Goal: Information Seeking & Learning: Learn about a topic

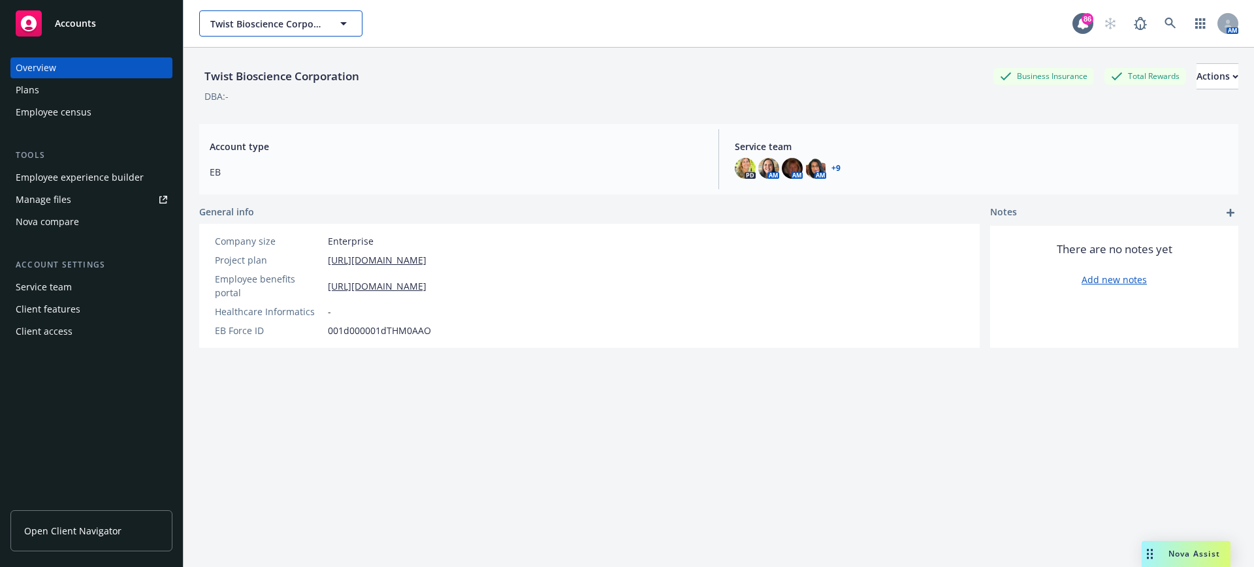
click at [276, 31] on button "Twist Bioscience Corporation" at bounding box center [280, 23] width 163 height 26
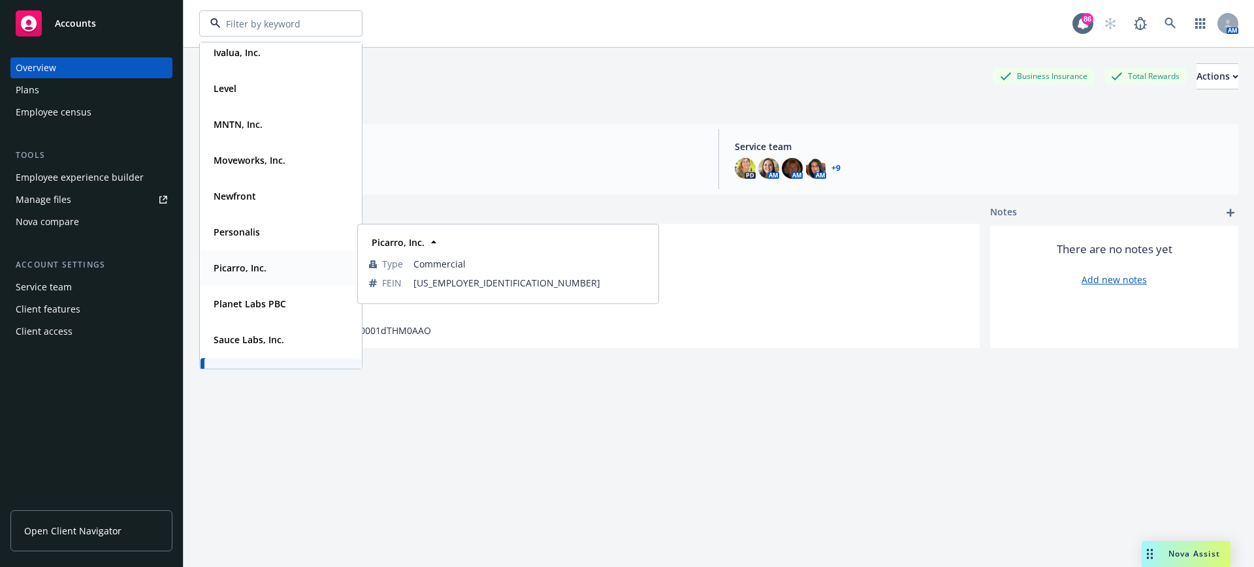
scroll to position [327, 0]
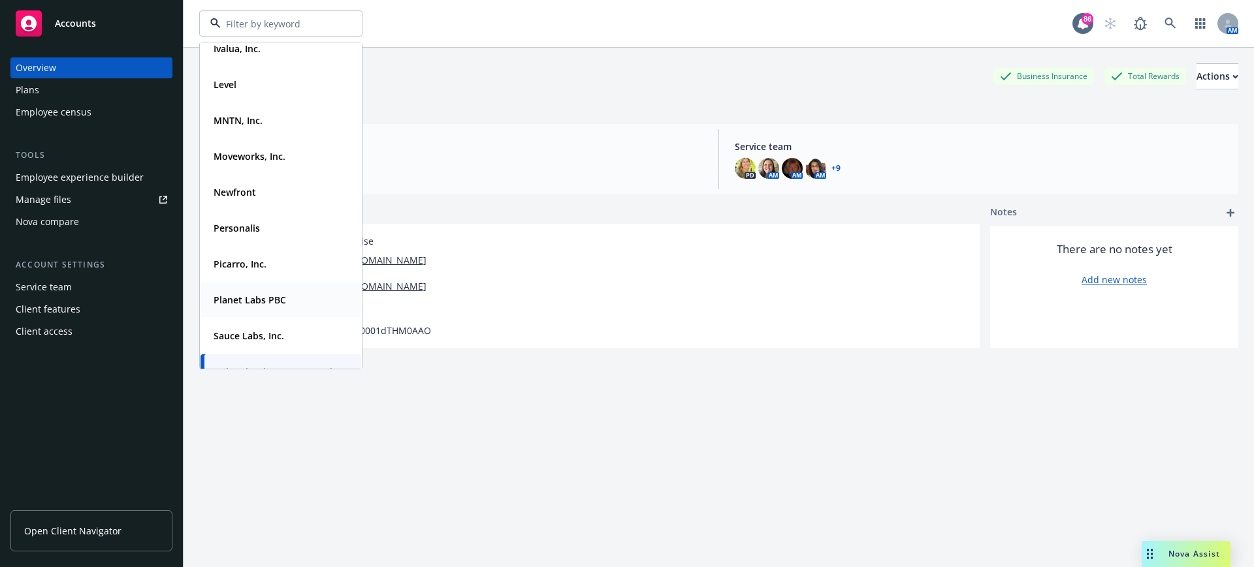
click at [241, 303] on strong "Planet Labs PBC" at bounding box center [250, 300] width 72 height 12
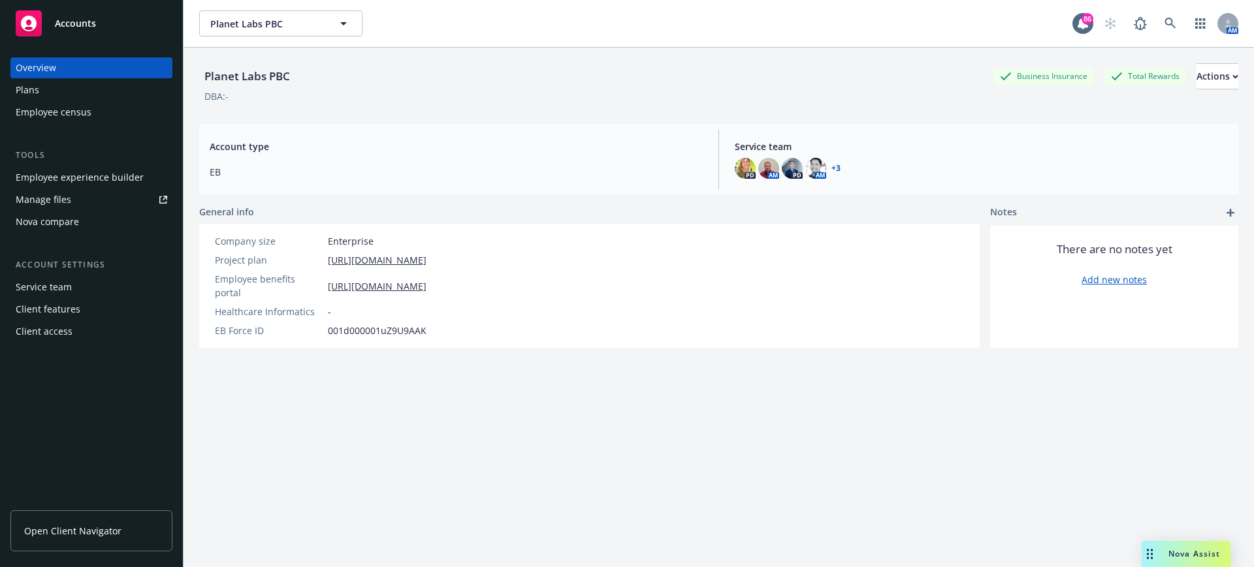
click at [68, 193] on div "Manage files" at bounding box center [44, 199] width 56 height 21
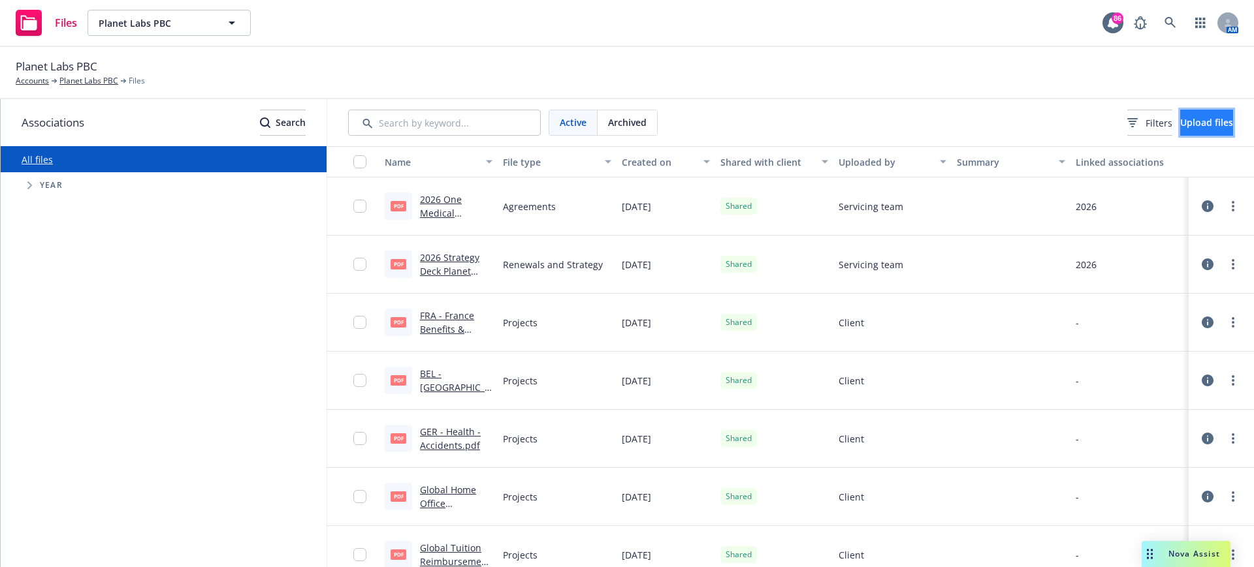
click at [1196, 127] on span "Upload files" at bounding box center [1206, 122] width 53 height 12
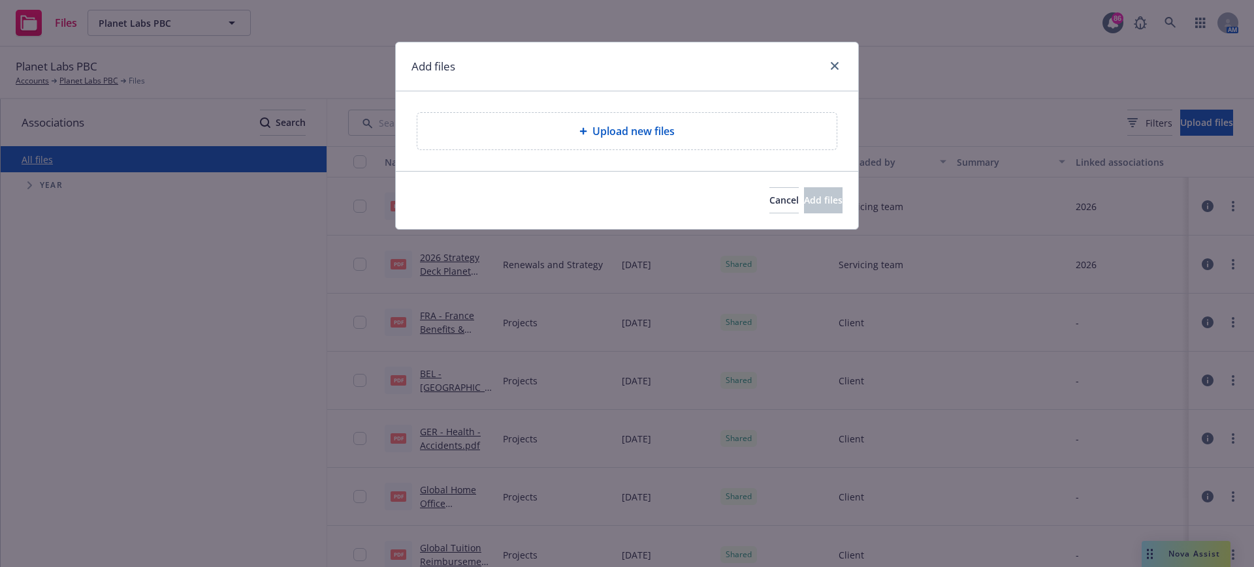
click at [678, 138] on div "Upload new files" at bounding box center [627, 131] width 398 height 16
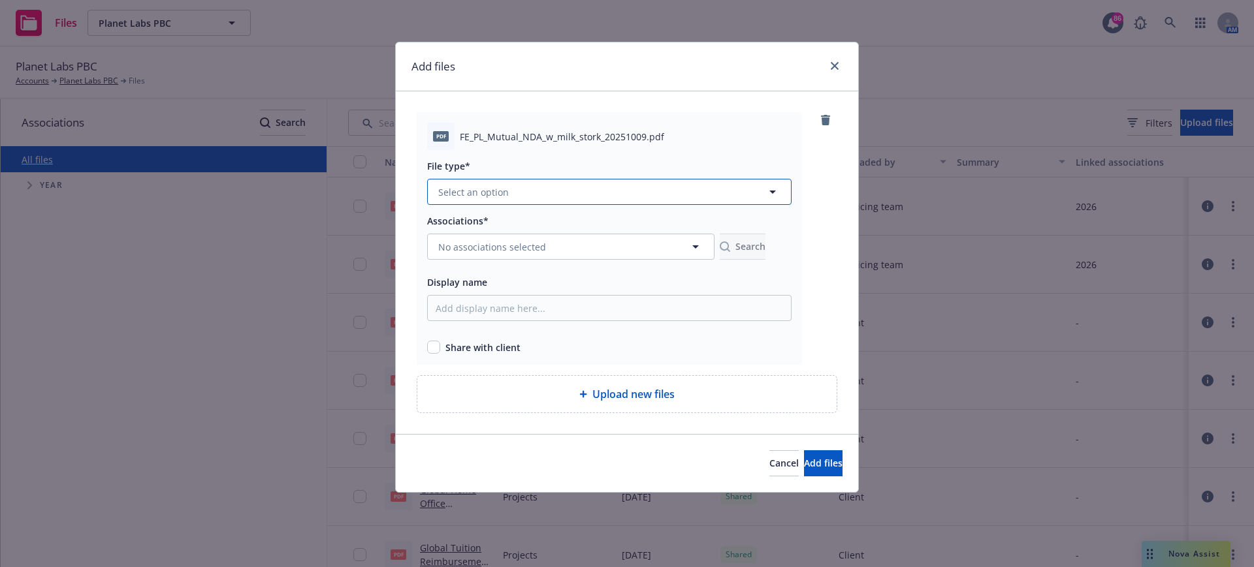
click at [497, 193] on span "Select an option" at bounding box center [473, 192] width 71 height 14
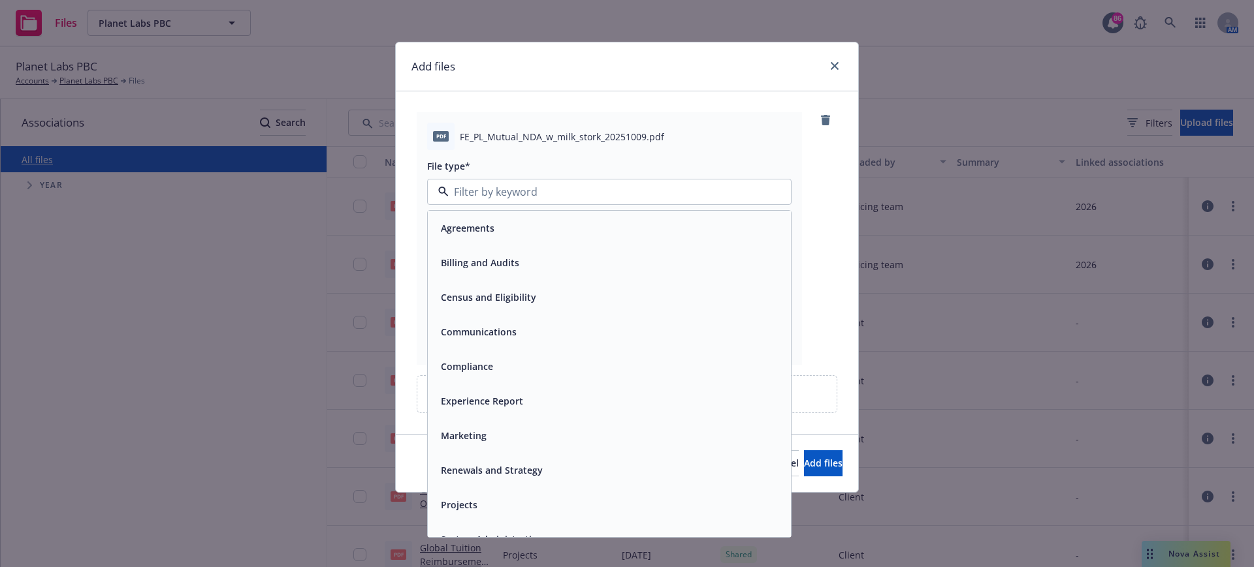
click at [494, 213] on div "Agreements" at bounding box center [609, 228] width 363 height 35
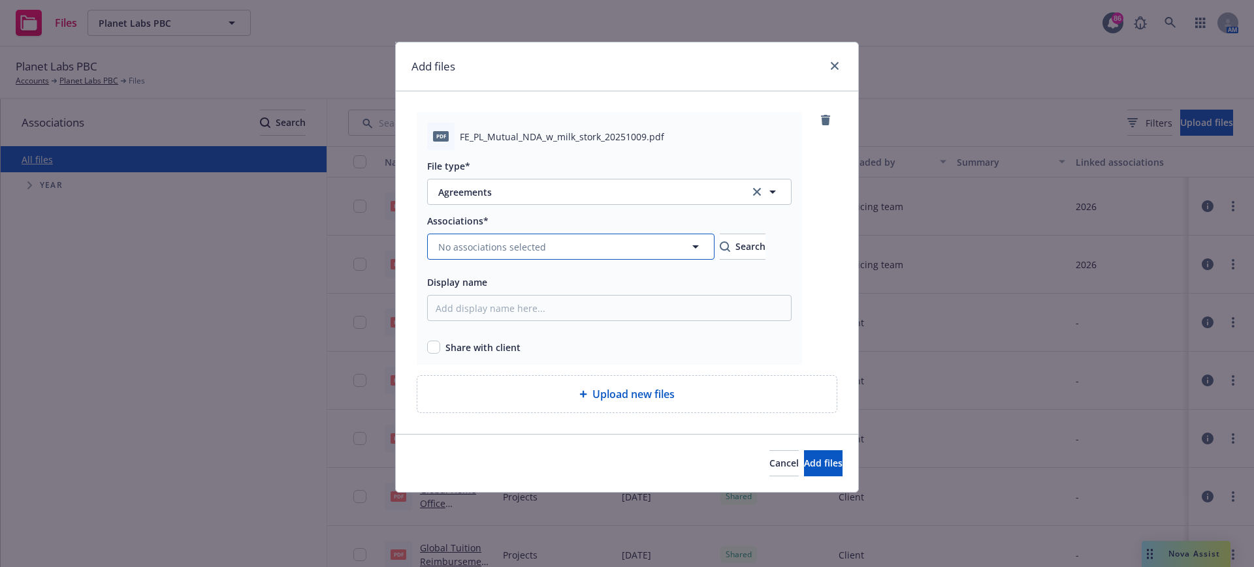
click at [513, 247] on span "No associations selected" at bounding box center [492, 247] width 108 height 14
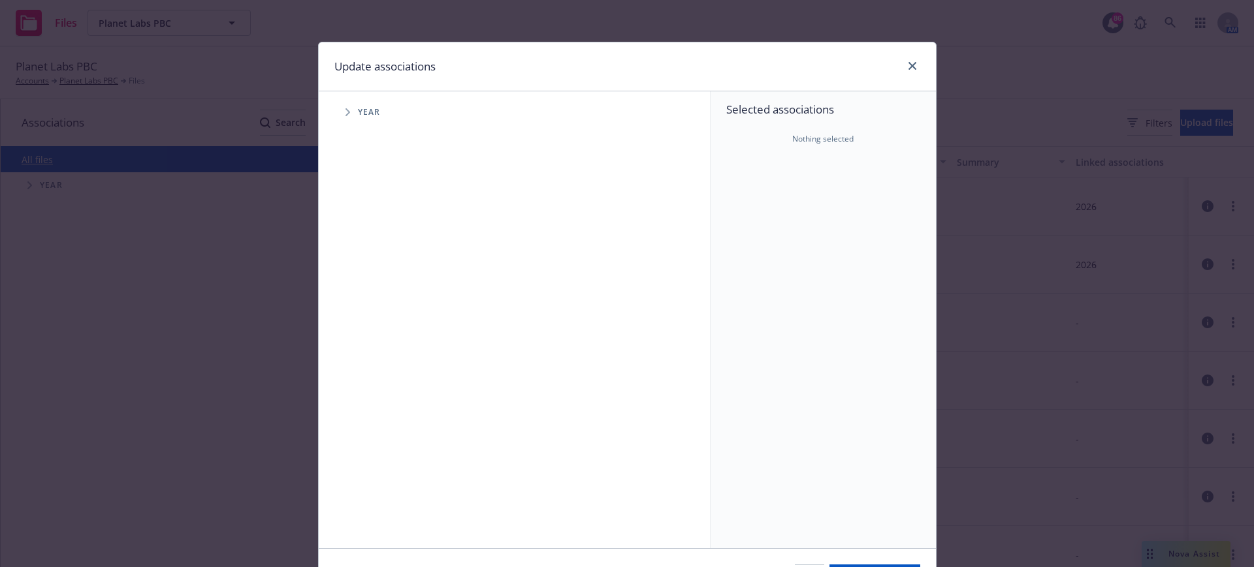
click at [349, 117] on span "Tree Example" at bounding box center [347, 112] width 21 height 21
click at [380, 319] on input "Tree Example" at bounding box center [380, 321] width 13 height 13
checkbox input "true"
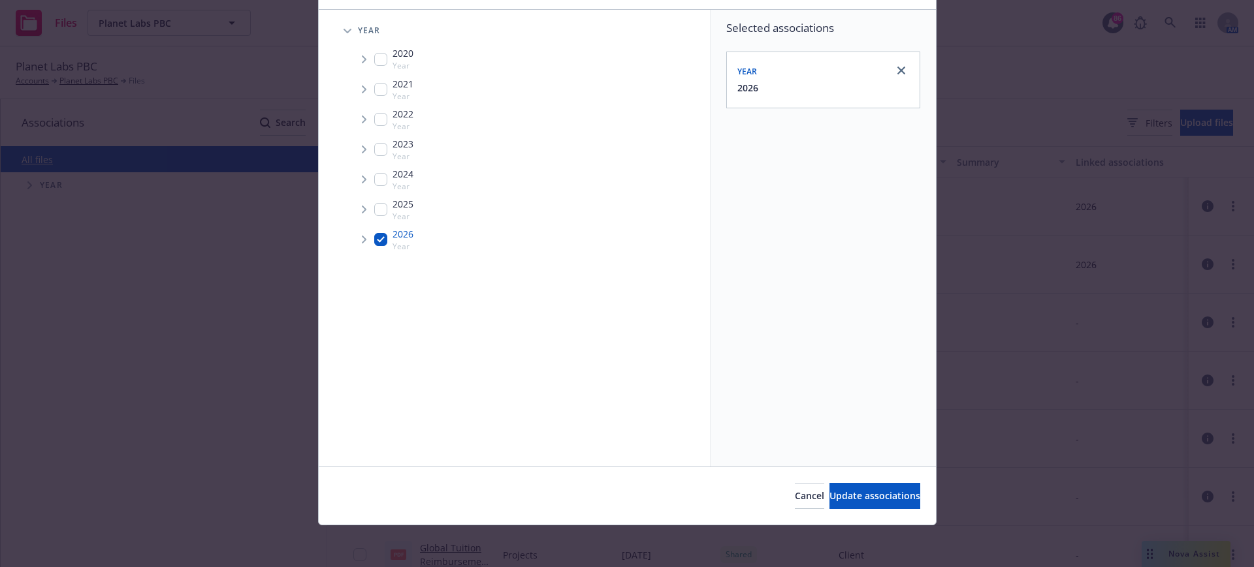
click at [833, 481] on div "Cancel Update associations" at bounding box center [627, 496] width 617 height 58
click at [834, 497] on span "Update associations" at bounding box center [874, 496] width 91 height 12
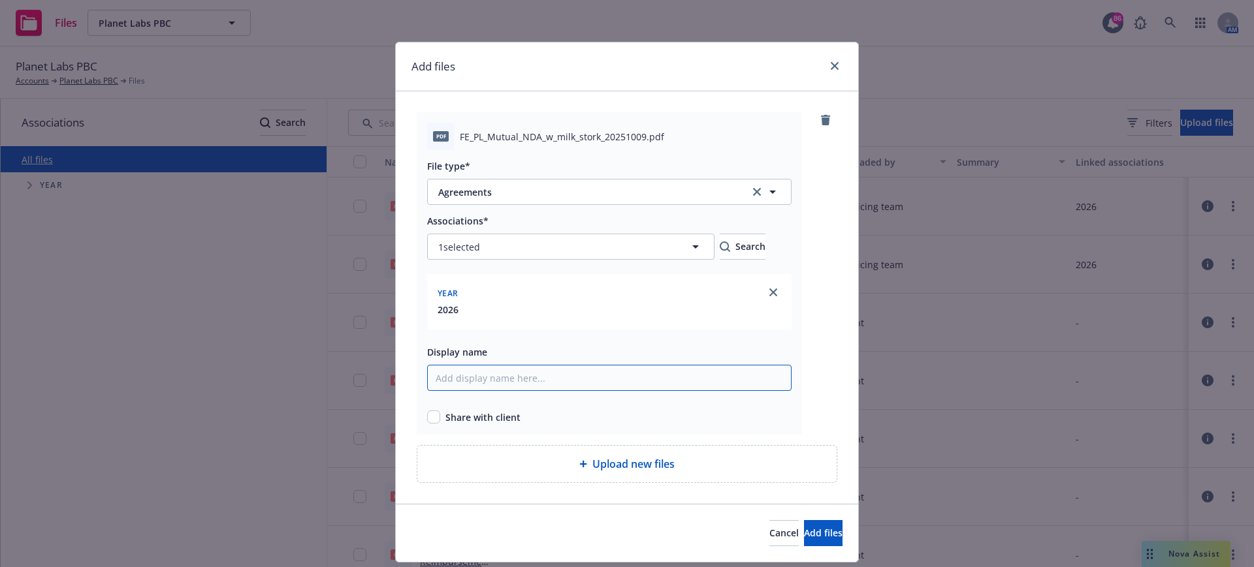
click at [490, 382] on input "Display name" at bounding box center [609, 378] width 364 height 26
click at [459, 379] on input "Milksotork NDA" at bounding box center [609, 378] width 364 height 26
click at [551, 383] on input "Milkstork NDA" at bounding box center [609, 378] width 364 height 26
click at [431, 389] on input "Milkstork NDA- Signed" at bounding box center [609, 378] width 364 height 26
click at [564, 379] on input "2026 Milkstork NDA- Signed" at bounding box center [609, 378] width 364 height 26
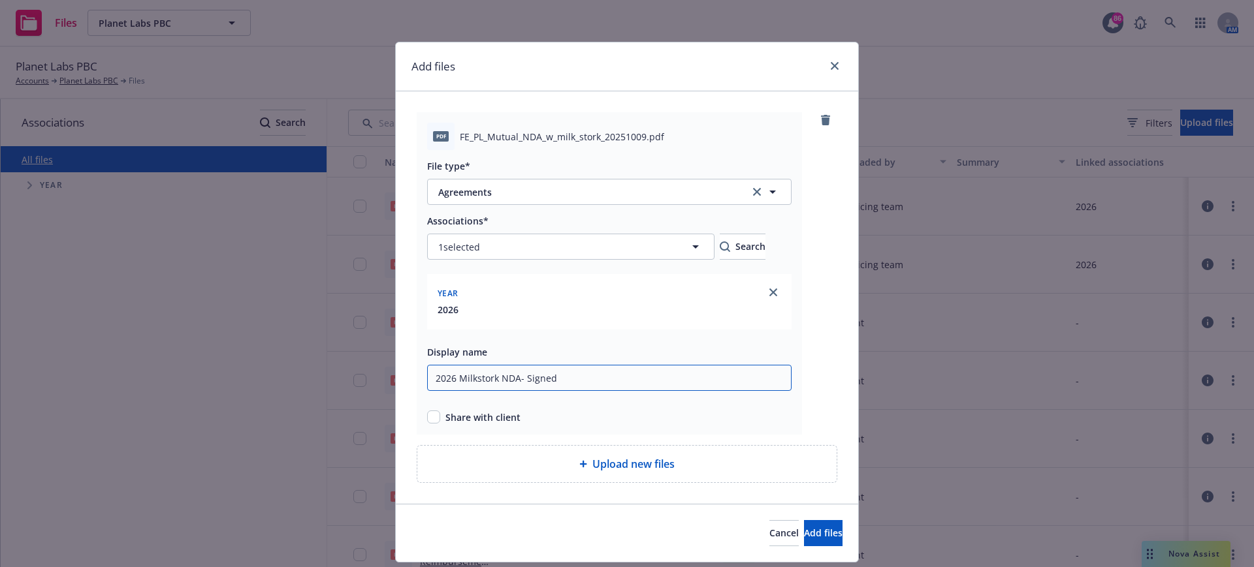
click at [522, 381] on input "2026 Milkstork NDA- Signed" at bounding box center [609, 378] width 364 height 26
click at [532, 374] on input "2026 Milkstork NDA- Plnanet Signed" at bounding box center [609, 378] width 364 height 26
drag, startPoint x: 547, startPoint y: 381, endPoint x: 520, endPoint y: 383, distance: 26.8
click at [520, 383] on input "2026 Milkstork NDA- Planet Signed" at bounding box center [609, 378] width 364 height 26
click at [493, 375] on input "2026 Milkstork NDA-Signed" at bounding box center [609, 378] width 364 height 26
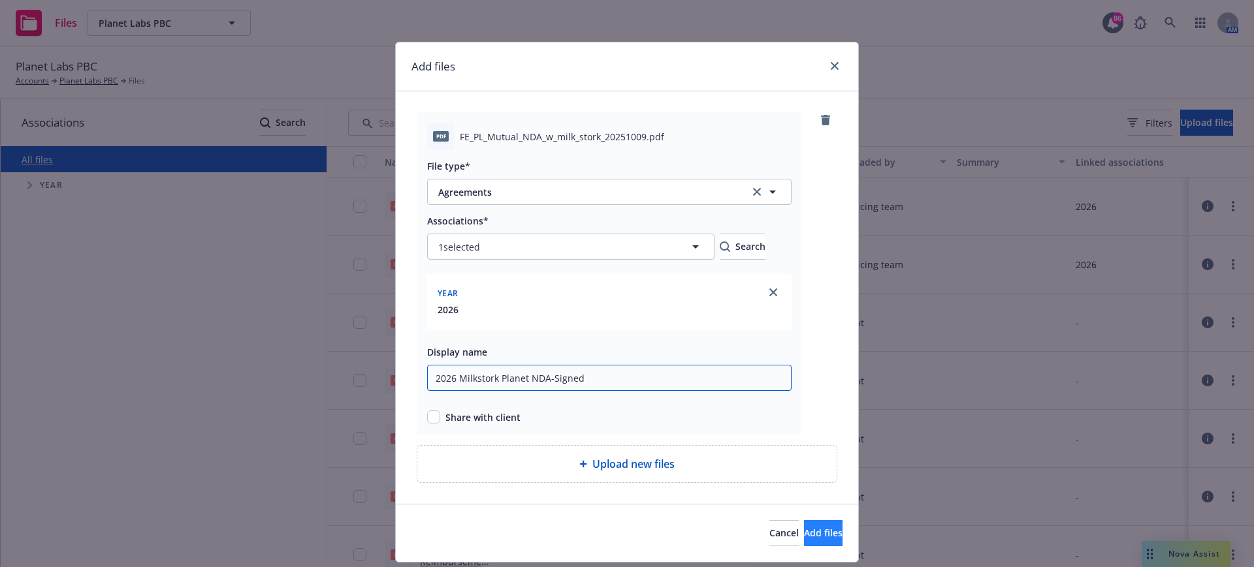
type input "2026 Milkstork Planet NDA-Signed"
click at [804, 536] on span "Add files" at bounding box center [823, 533] width 39 height 12
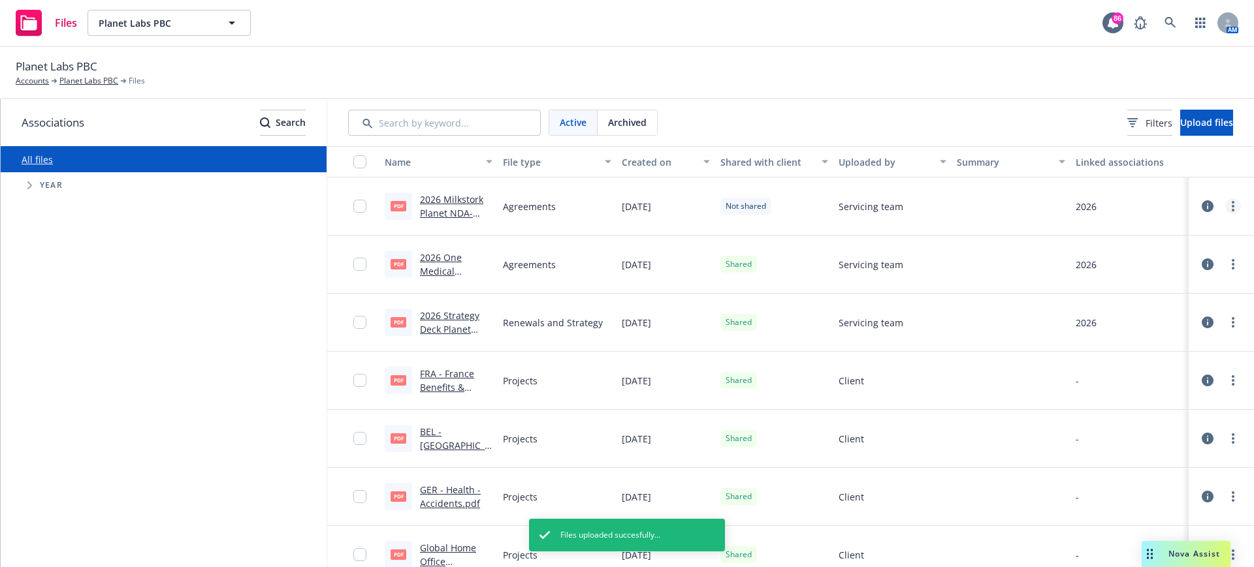
click at [1227, 202] on link "more" at bounding box center [1233, 207] width 16 height 16
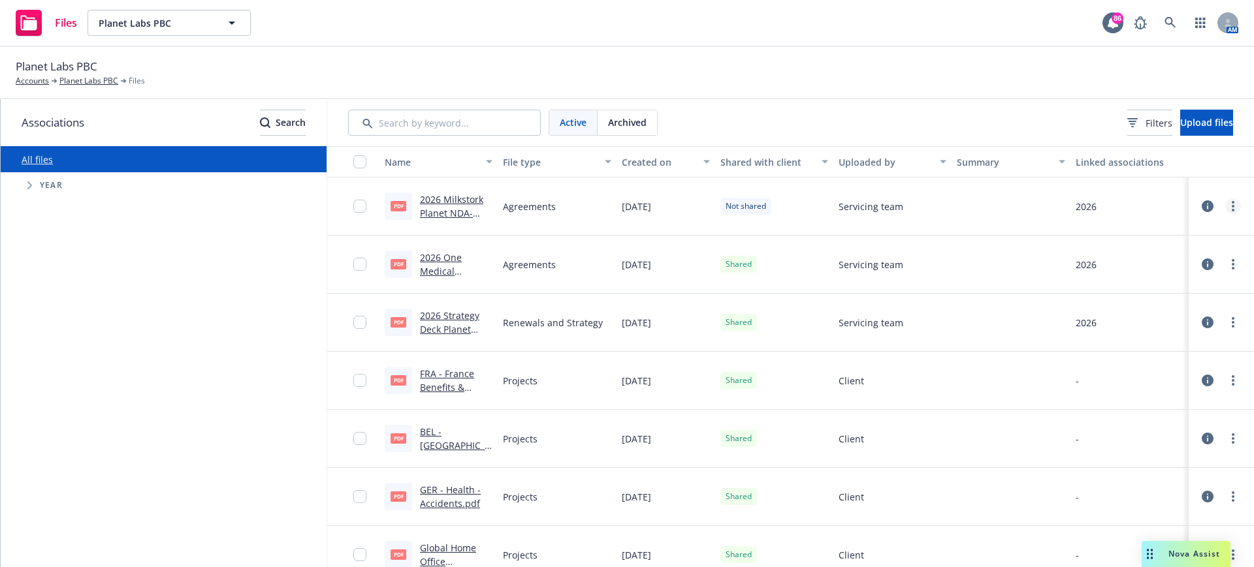
click at [1232, 201] on circle "more" at bounding box center [1233, 202] width 3 height 3
click at [1145, 231] on link "Share with client" at bounding box center [1163, 233] width 130 height 26
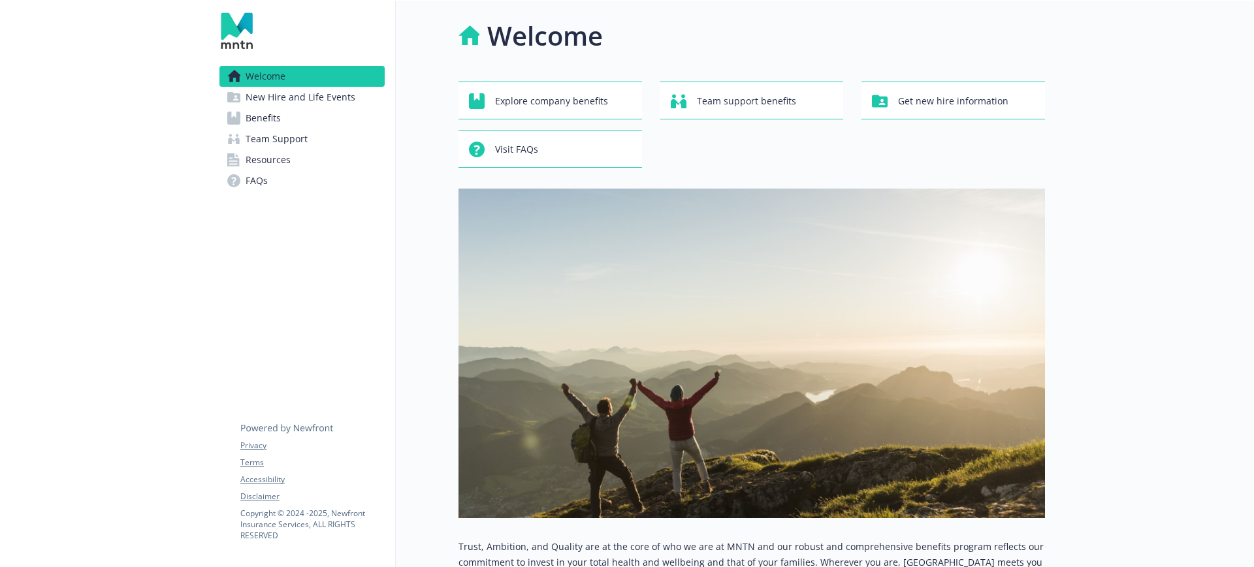
click at [306, 116] on link "Benefits" at bounding box center [301, 118] width 165 height 21
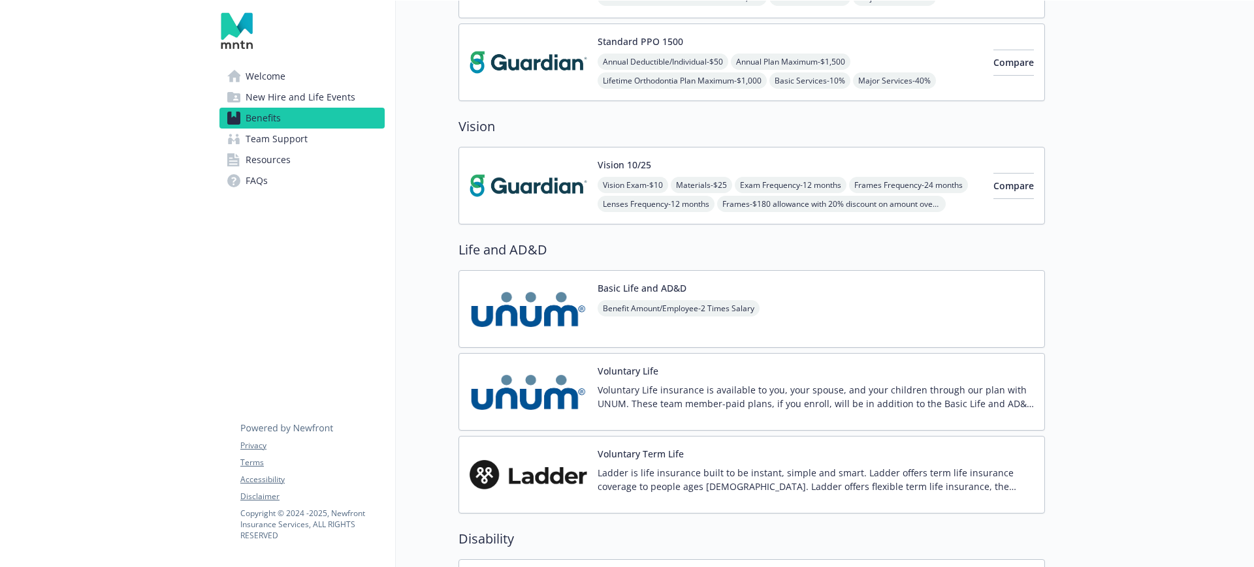
scroll to position [816, 0]
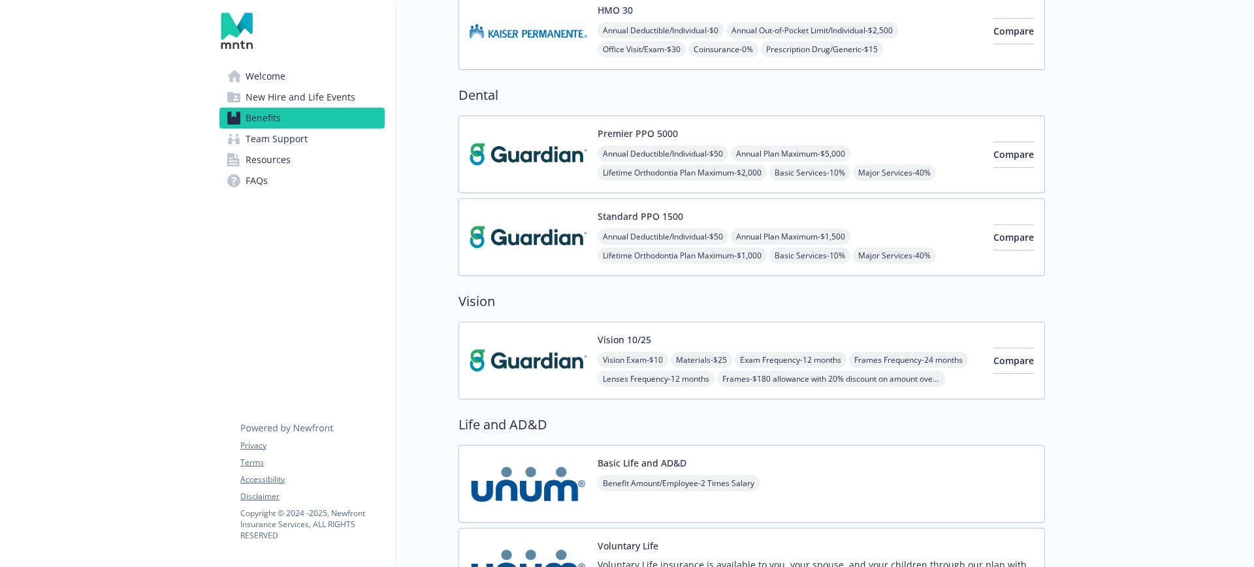
click at [296, 87] on span "New Hire and Life Events" at bounding box center [301, 97] width 110 height 21
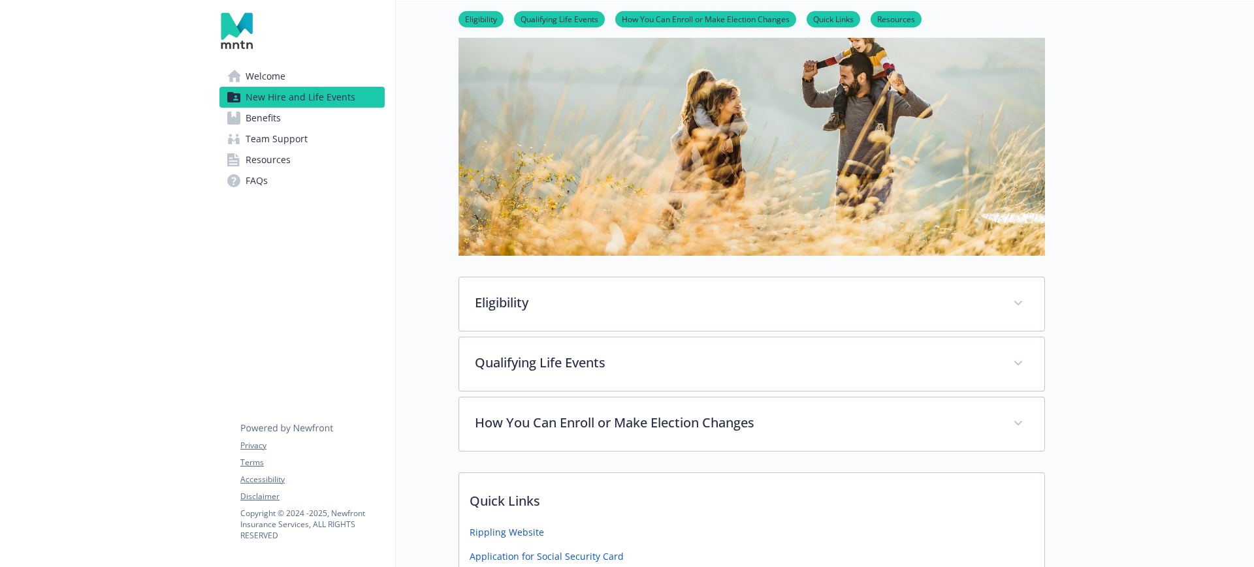
scroll to position [245, 0]
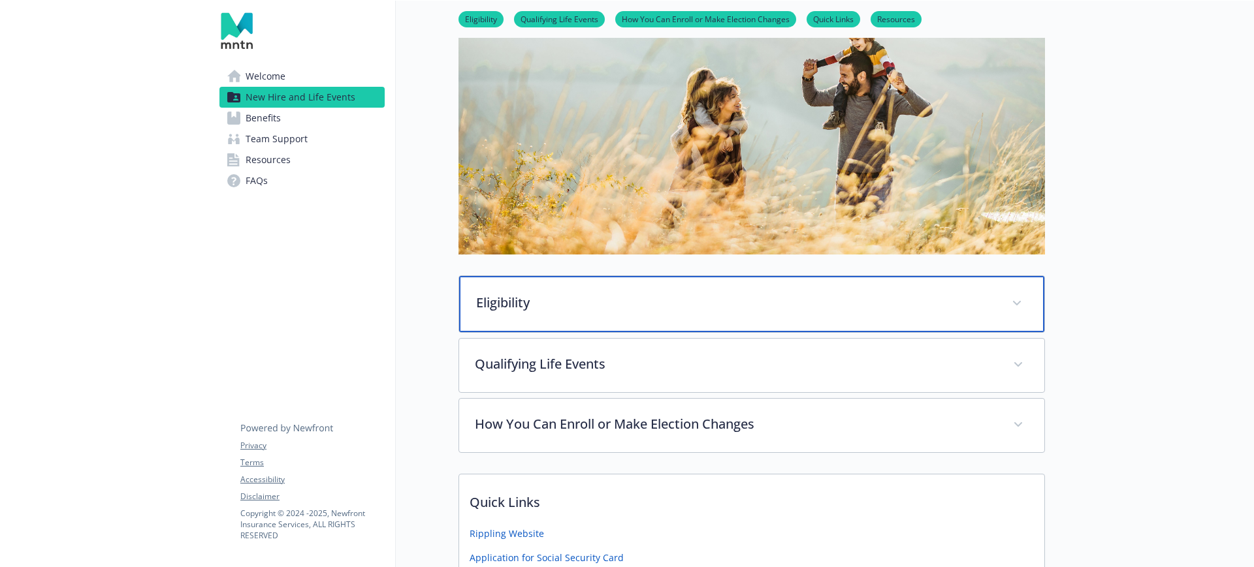
click at [523, 295] on p "Eligibility" at bounding box center [736, 303] width 520 height 20
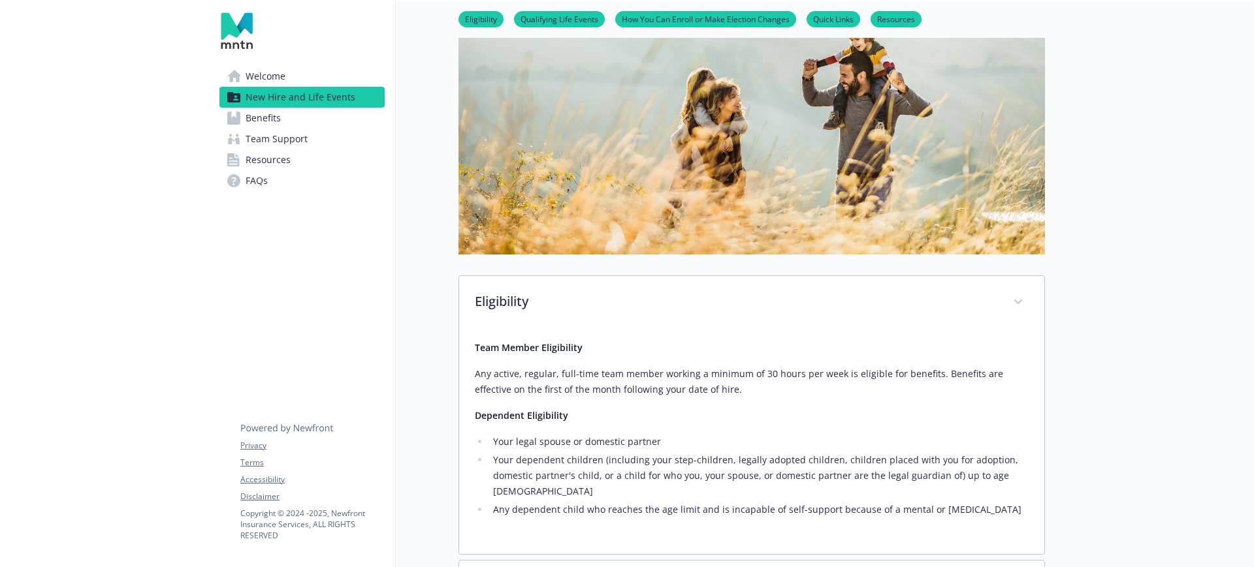
click at [263, 115] on span "Benefits" at bounding box center [263, 118] width 35 height 21
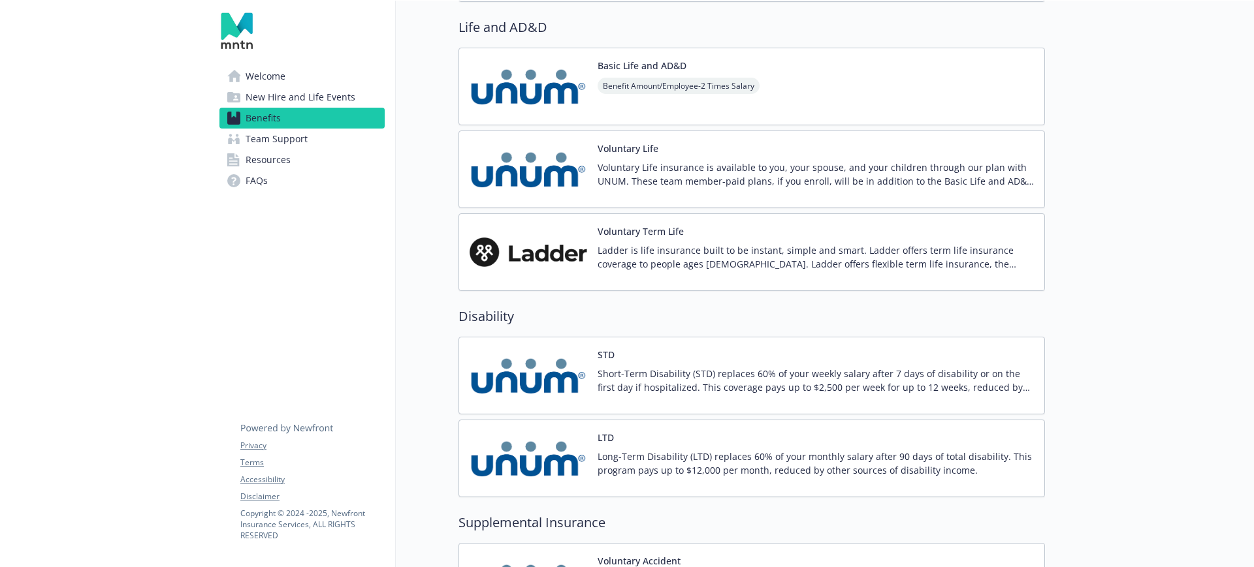
scroll to position [1306, 0]
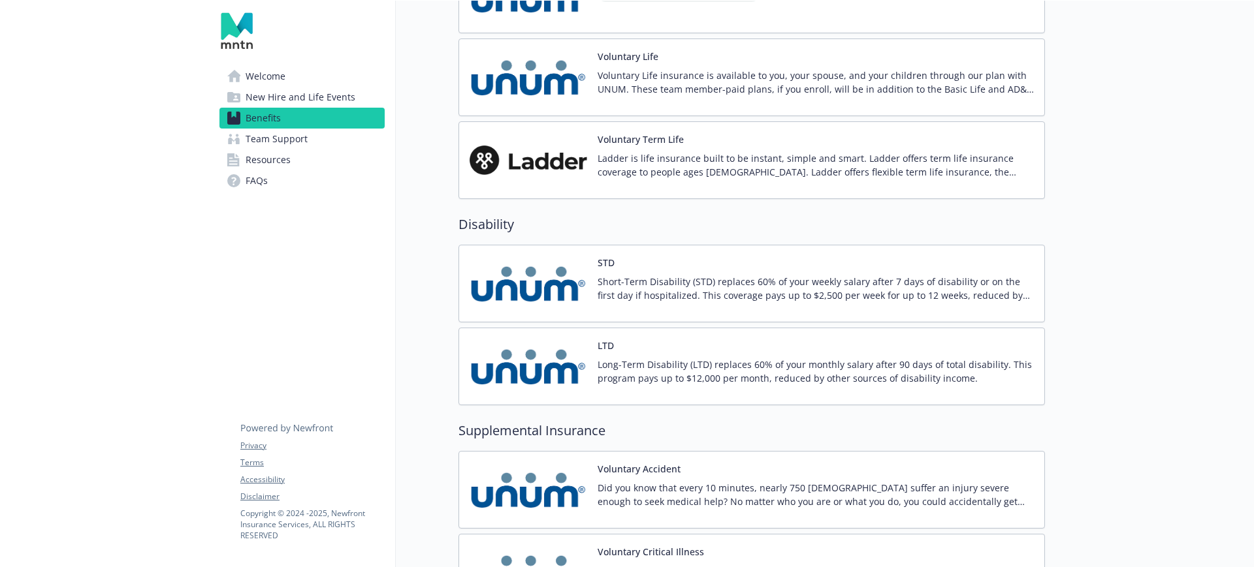
click at [680, 275] on p "Short-Term Disability (STD) replaces 60% of your weekly salary after 7 days of …" at bounding box center [816, 288] width 436 height 27
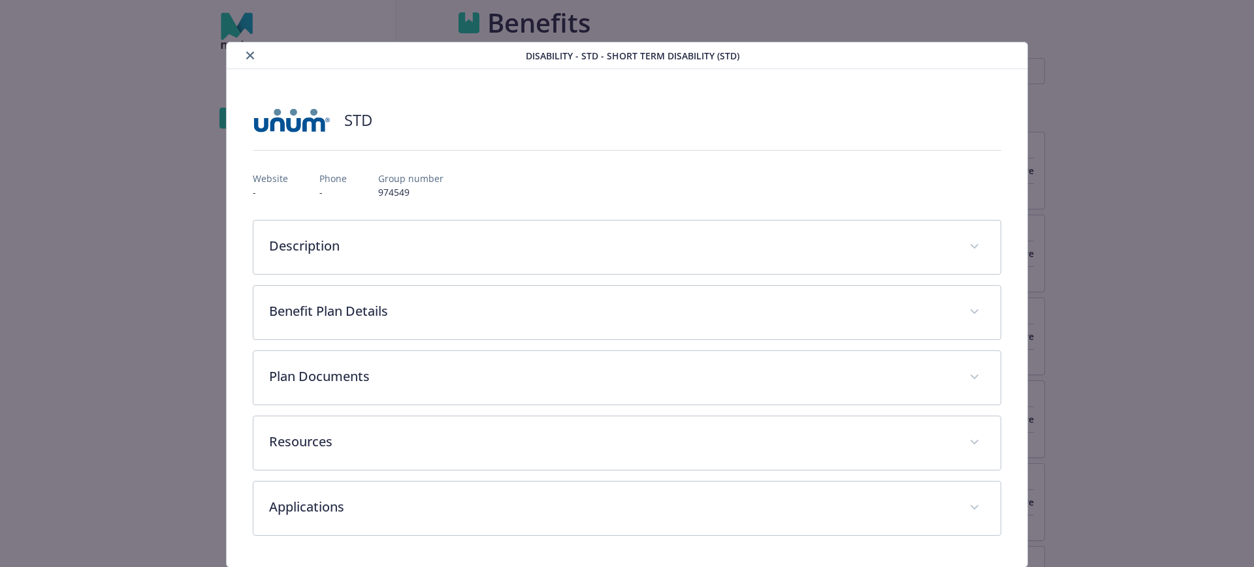
scroll to position [1306, 0]
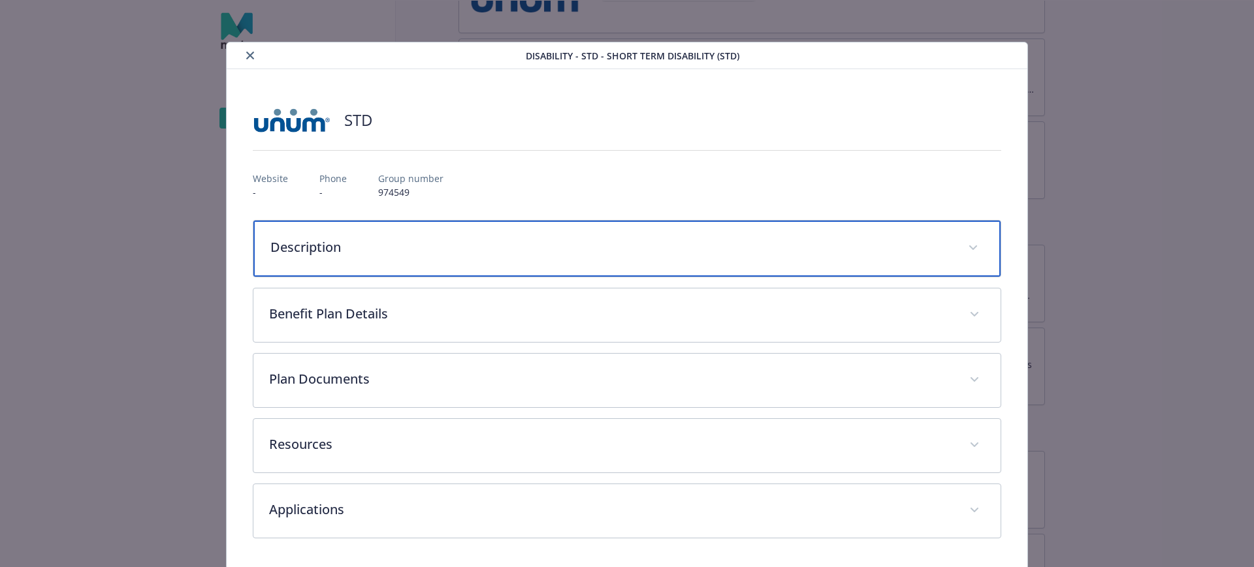
click at [490, 263] on div "Description" at bounding box center [627, 249] width 748 height 56
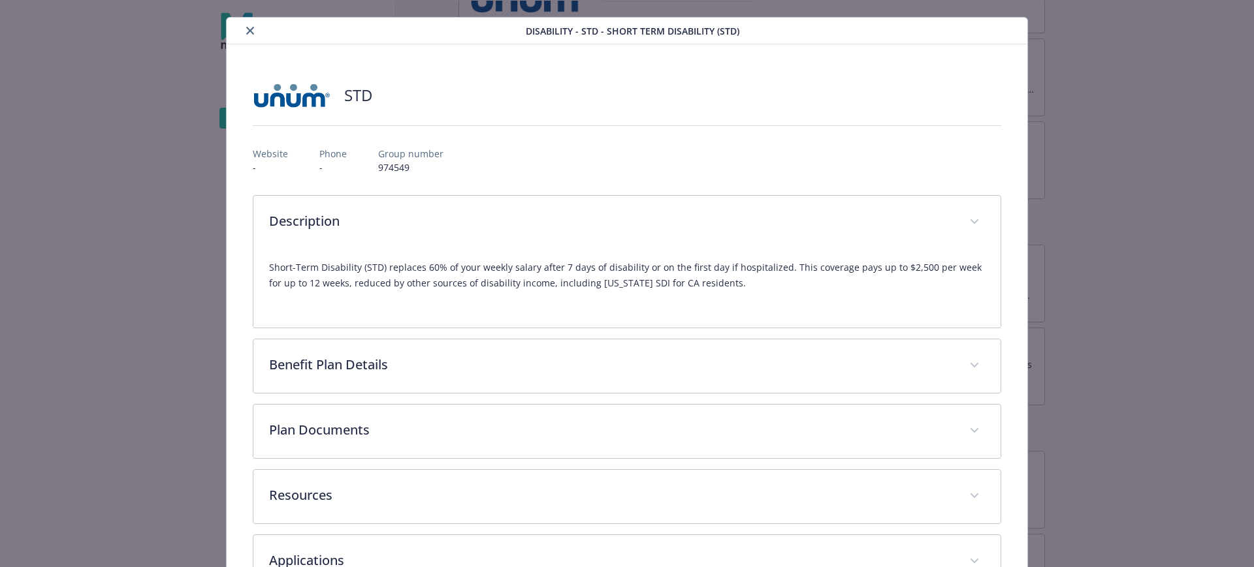
scroll to position [0, 0]
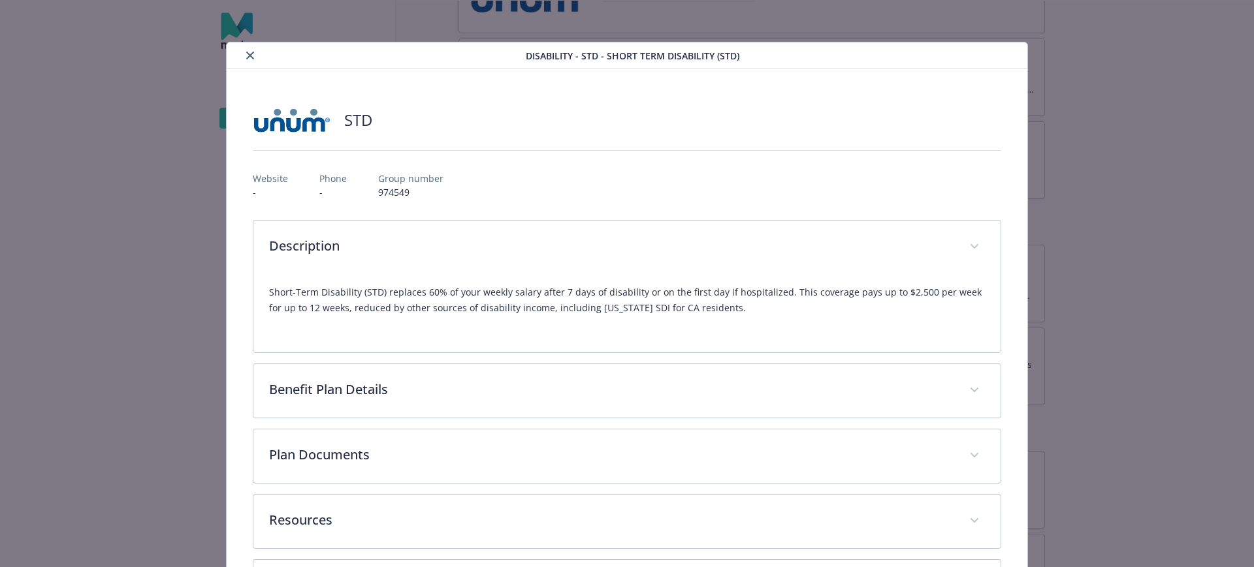
click at [248, 52] on icon "close" at bounding box center [250, 56] width 8 height 8
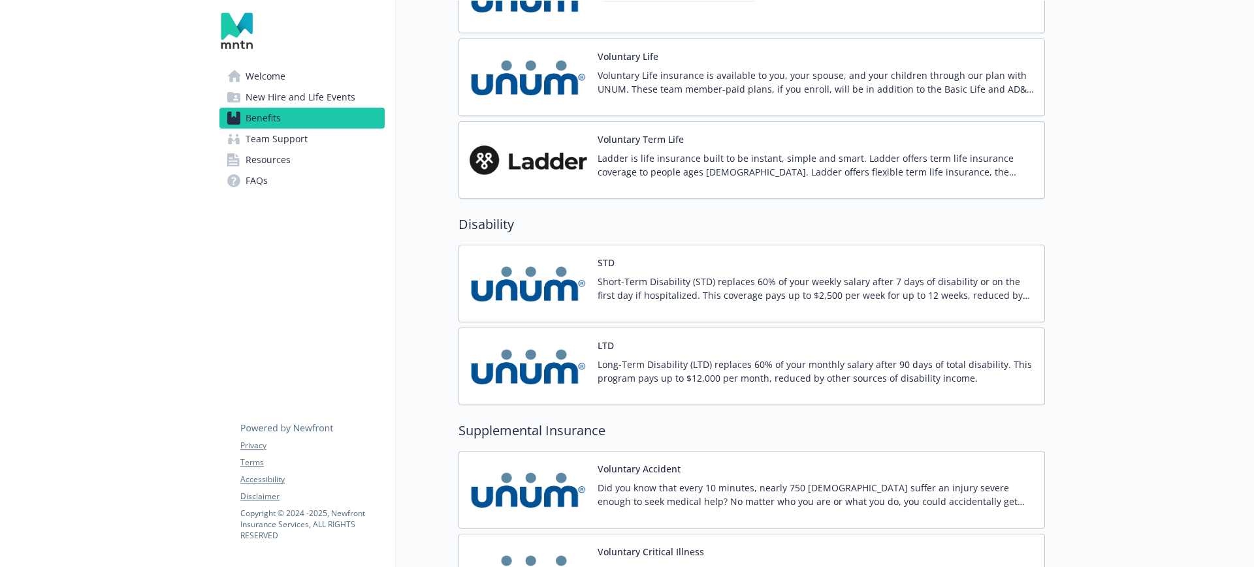
click at [588, 370] on div "LTD Long-Term Disability (LTD) replaces 60% of your monthly salary after 90 day…" at bounding box center [752, 367] width 564 height 56
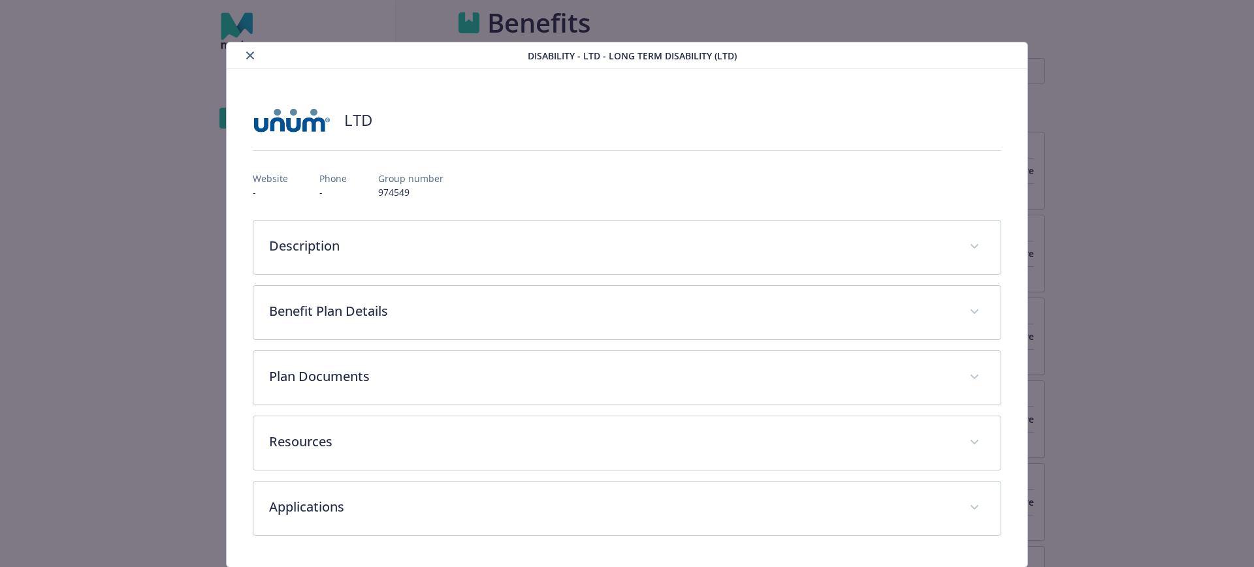
scroll to position [1306, 0]
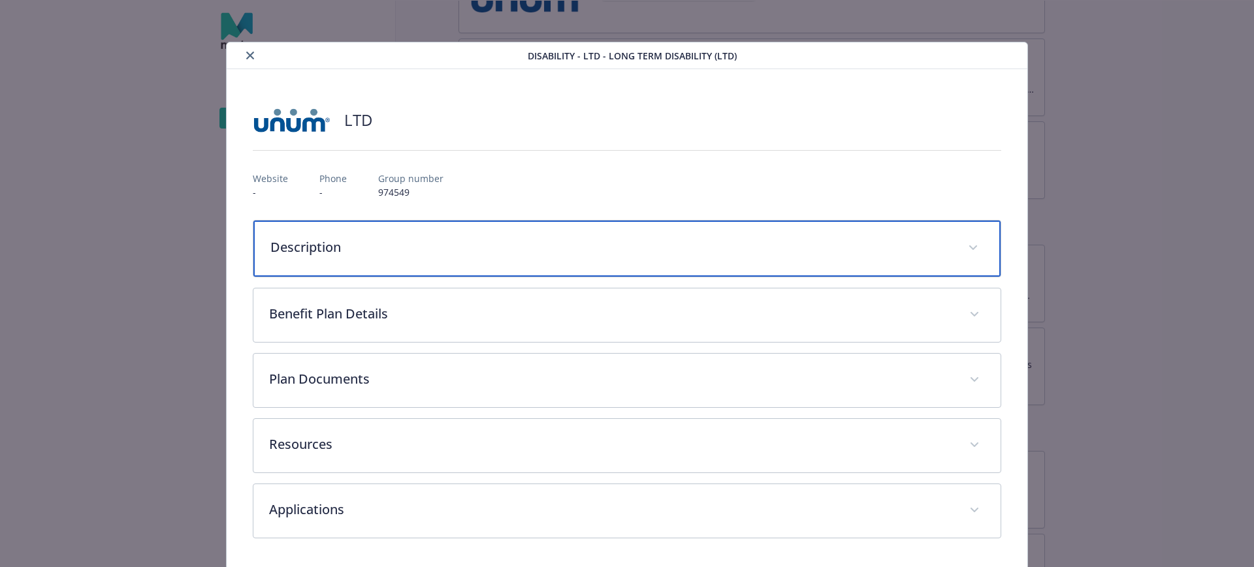
click at [421, 261] on div "Description" at bounding box center [627, 249] width 748 height 56
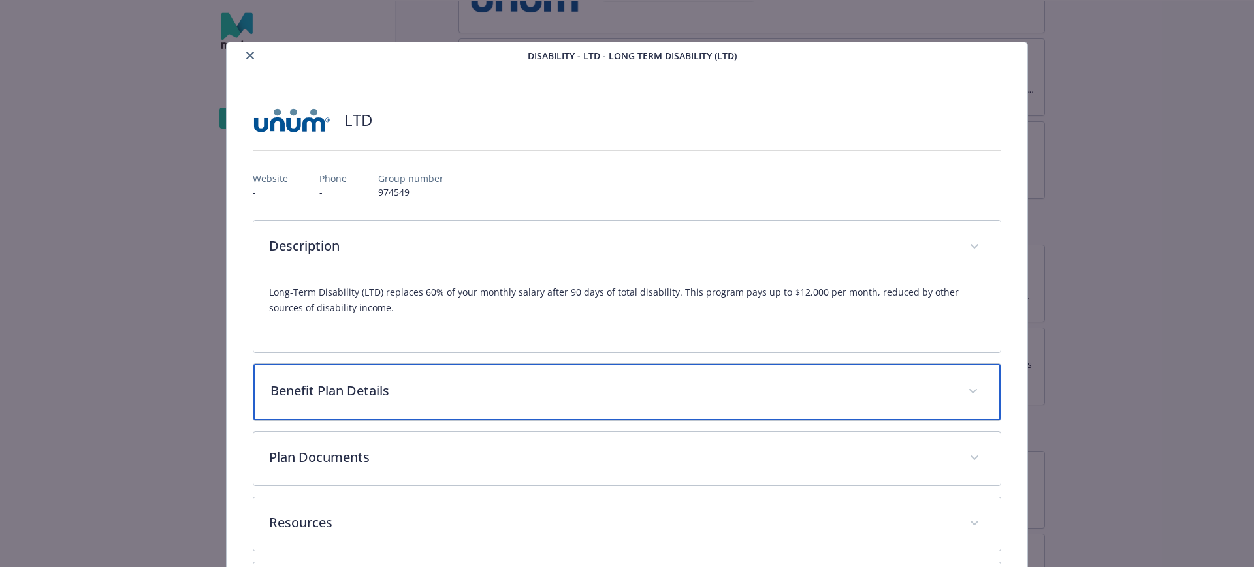
click at [307, 394] on p "Benefit Plan Details" at bounding box center [611, 391] width 682 height 20
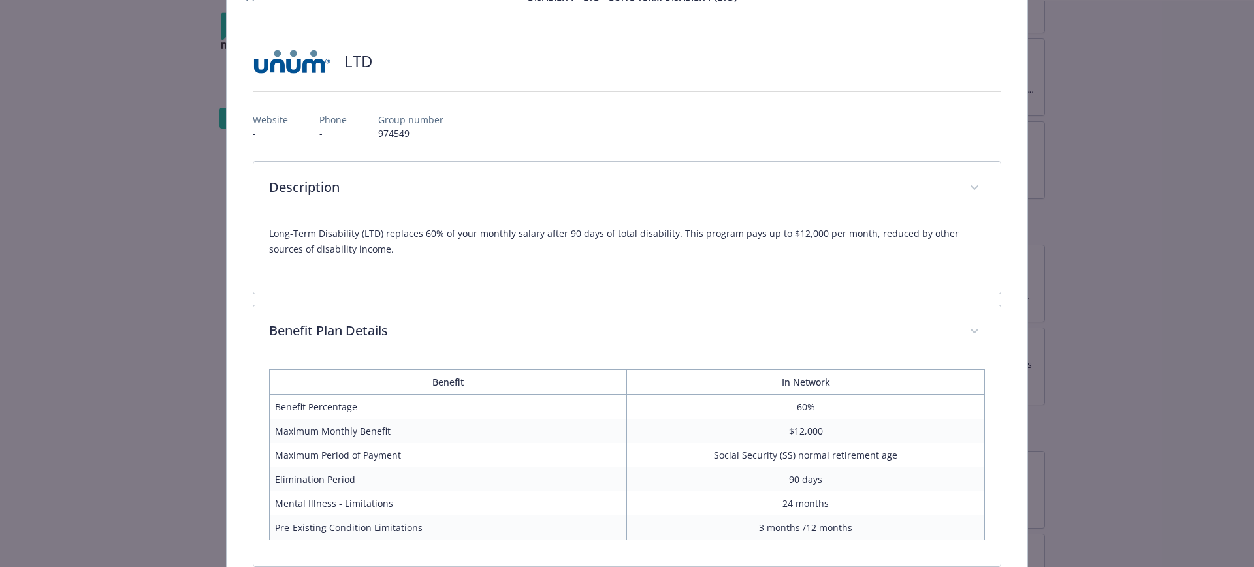
scroll to position [0, 0]
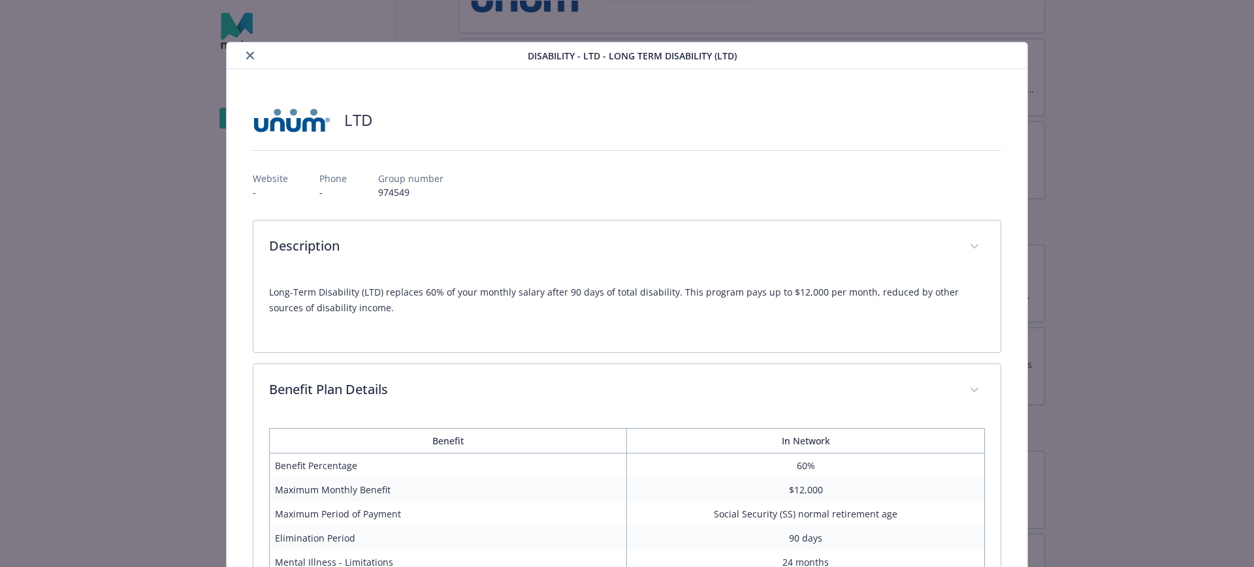
click at [242, 46] on div "Disability - LTD - Long Term Disability (LTD)" at bounding box center [627, 55] width 801 height 27
click at [243, 56] on button "close" at bounding box center [250, 56] width 16 height 16
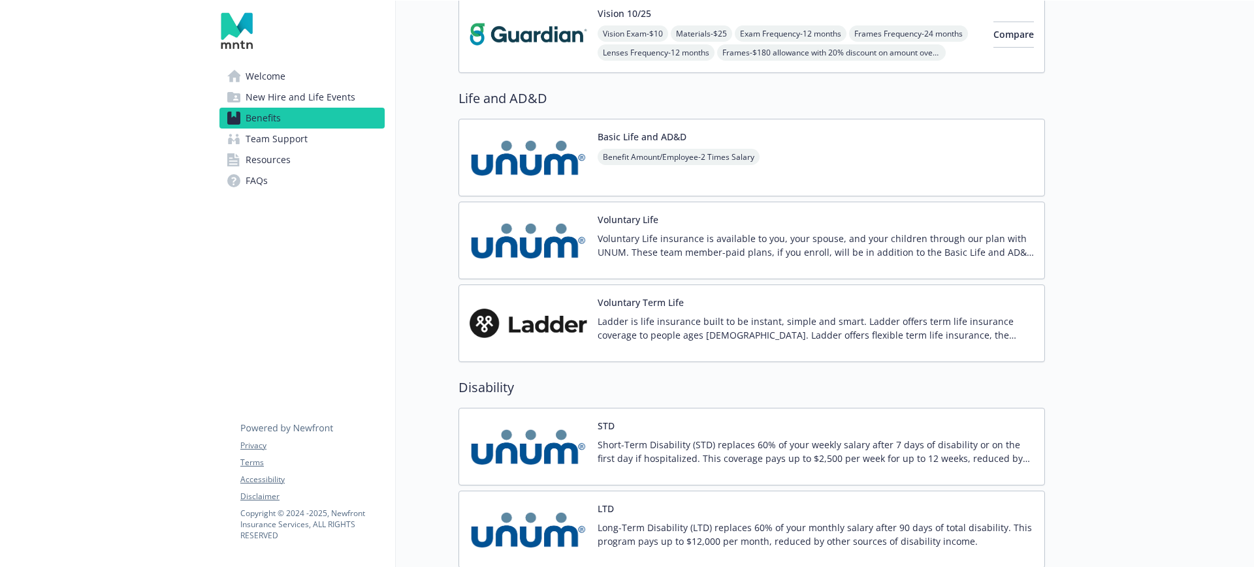
click at [696, 149] on span "Benefit Amount/Employee - 2 Times Salary" at bounding box center [679, 157] width 162 height 16
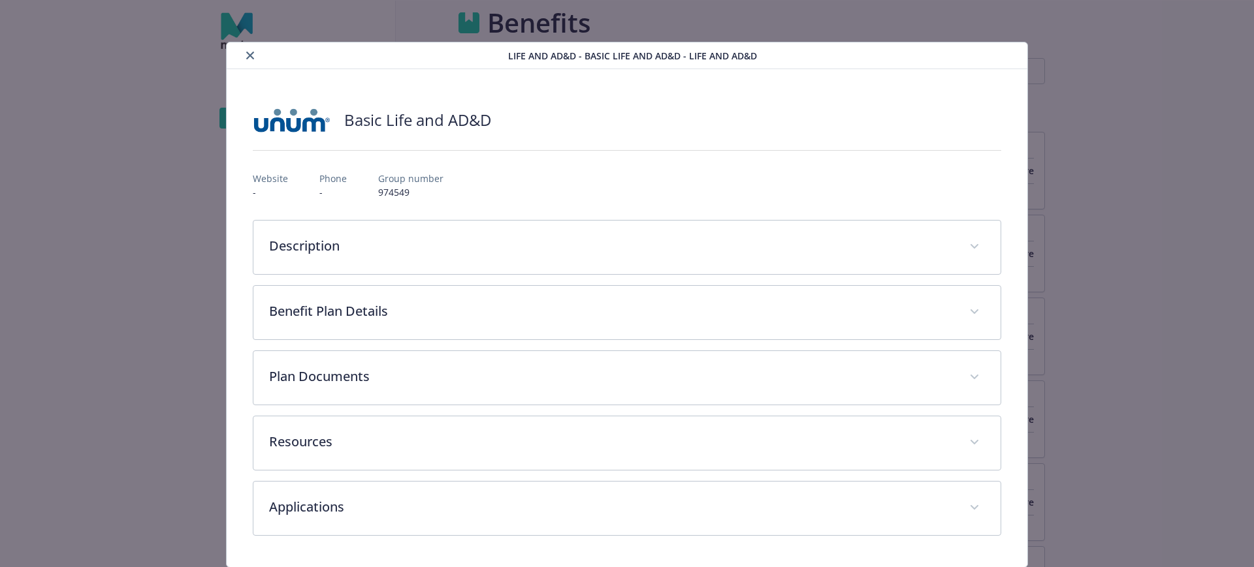
scroll to position [1143, 0]
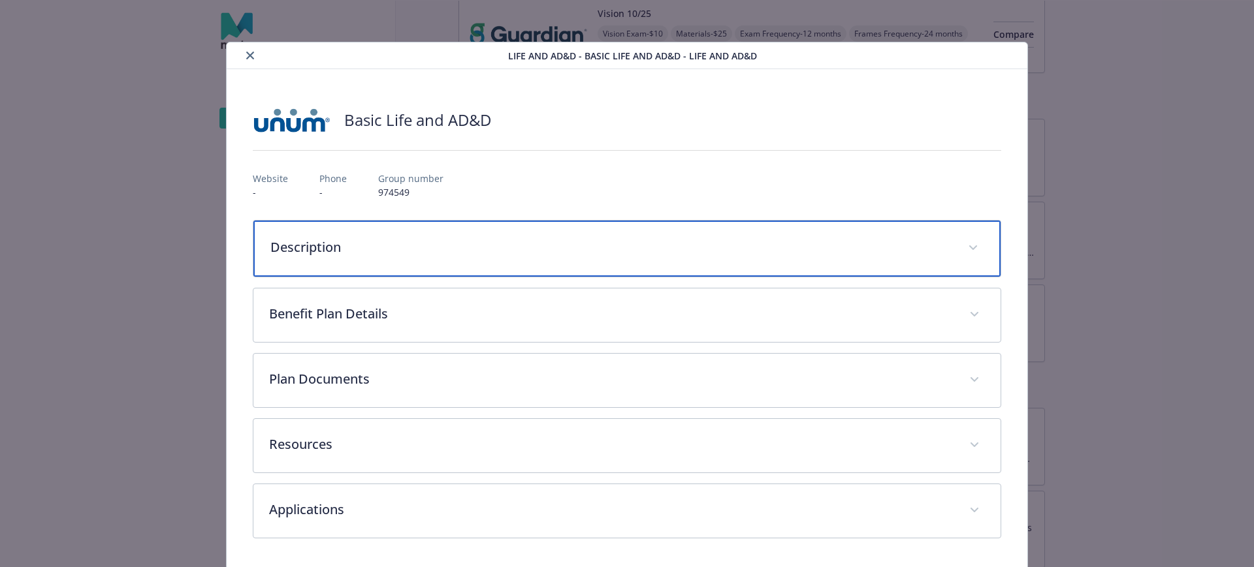
click at [445, 234] on div "Description" at bounding box center [627, 249] width 748 height 56
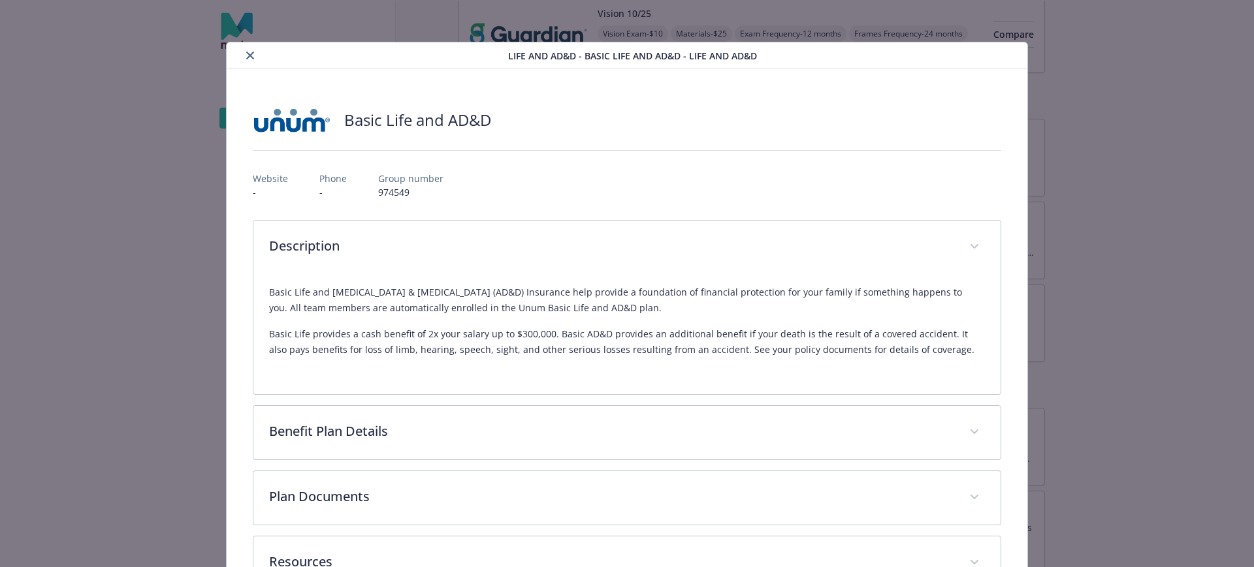
drag, startPoint x: 249, startPoint y: 55, endPoint x: 413, endPoint y: 104, distance: 170.6
click at [249, 55] on icon "close" at bounding box center [250, 56] width 8 height 8
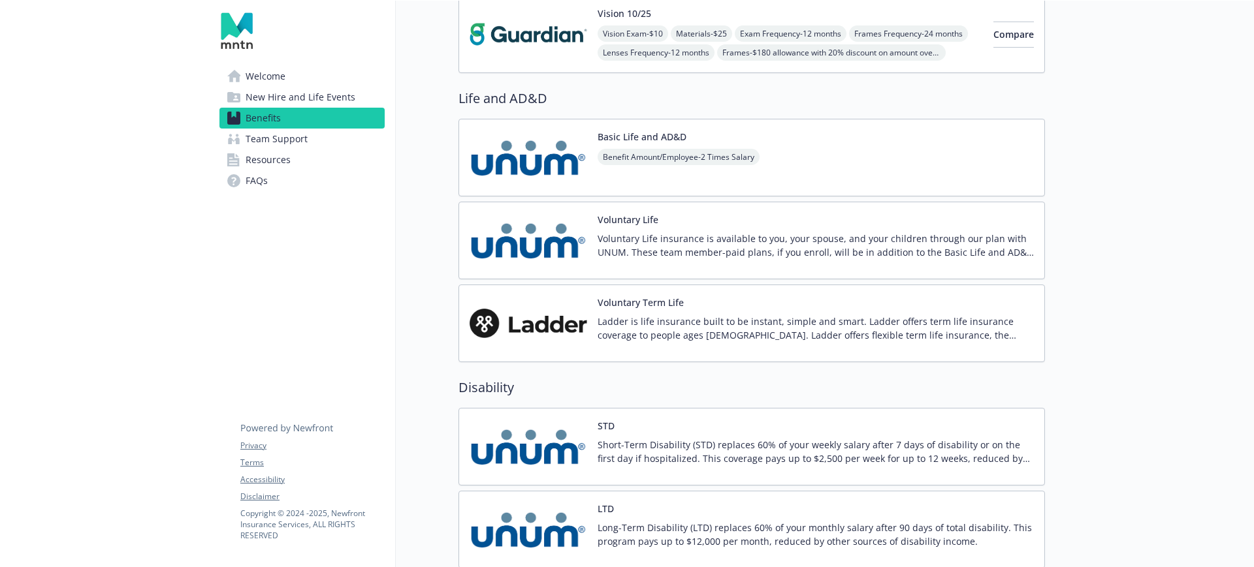
click at [603, 250] on p "Voluntary Life insurance is available to you, your spouse, and your children th…" at bounding box center [816, 245] width 436 height 27
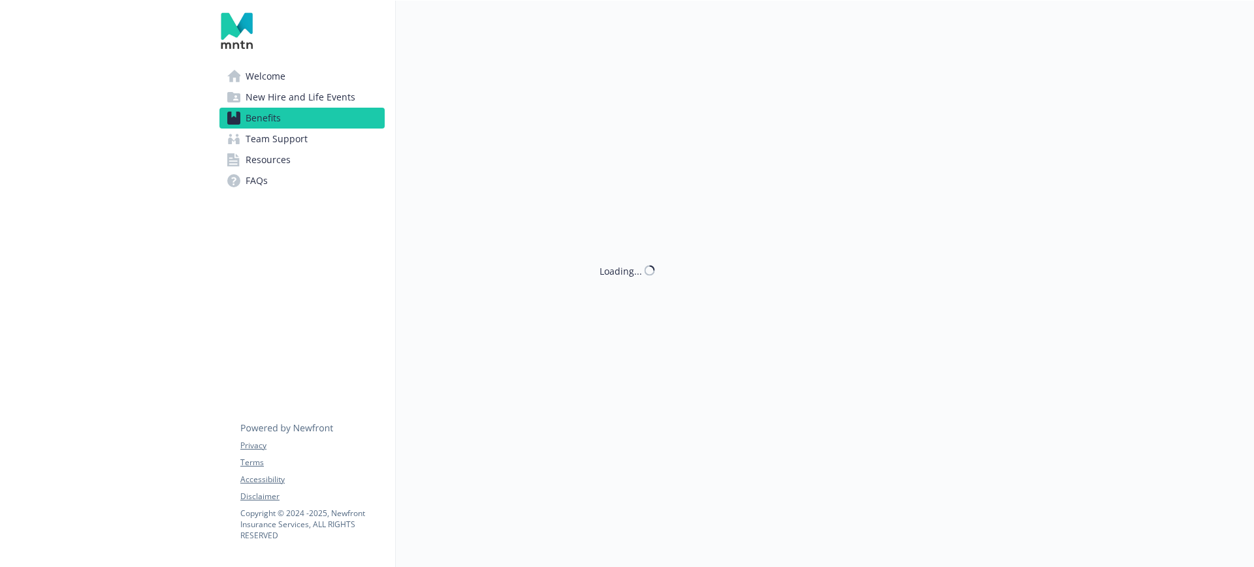
scroll to position [1143, 0]
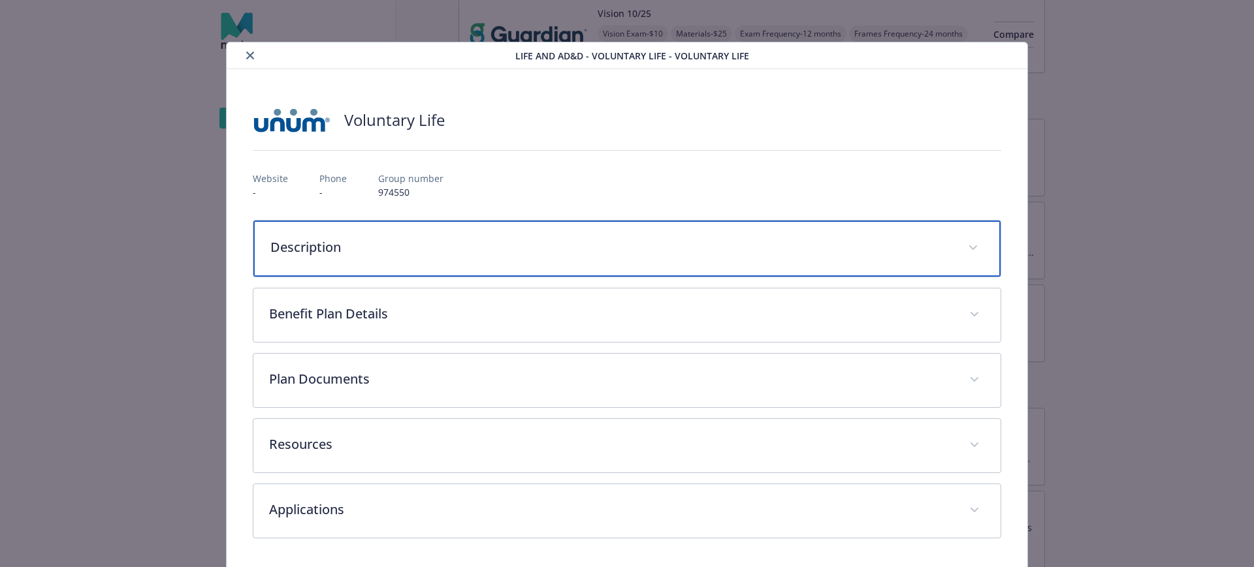
click at [260, 246] on div "Description" at bounding box center [627, 249] width 748 height 56
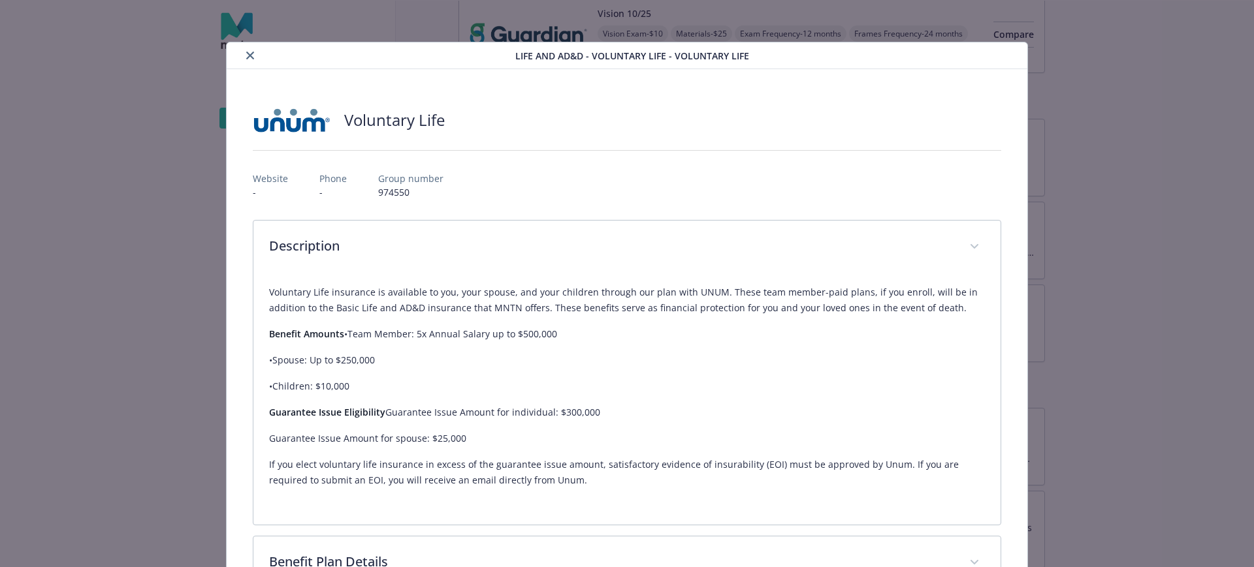
click at [247, 52] on icon "close" at bounding box center [250, 56] width 8 height 8
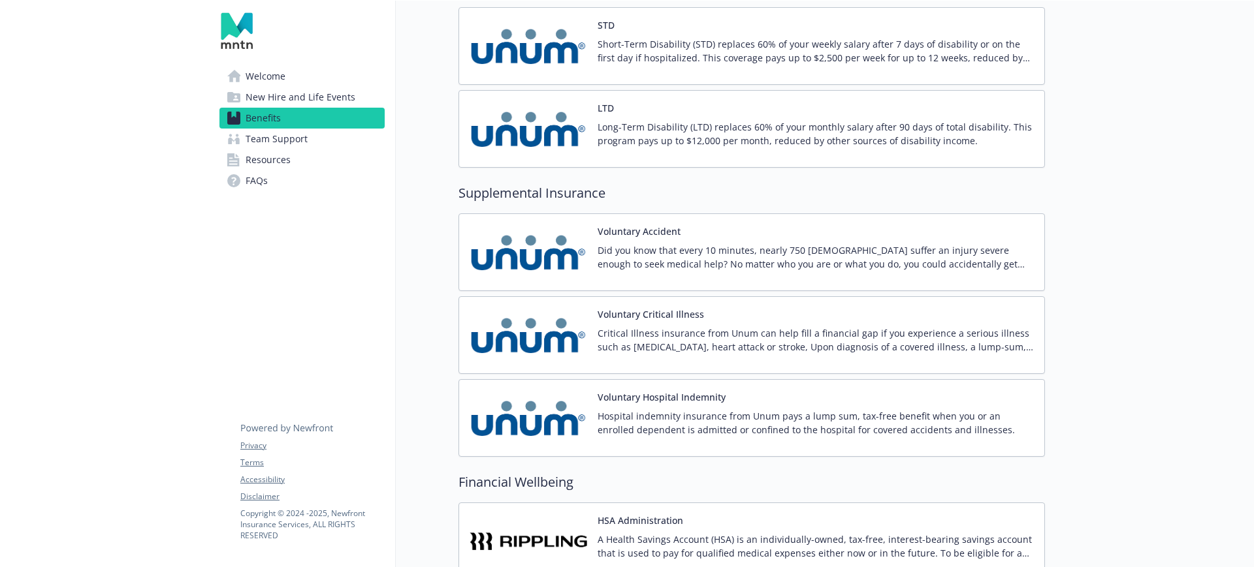
scroll to position [1551, 0]
